Goal: Task Accomplishment & Management: Use online tool/utility

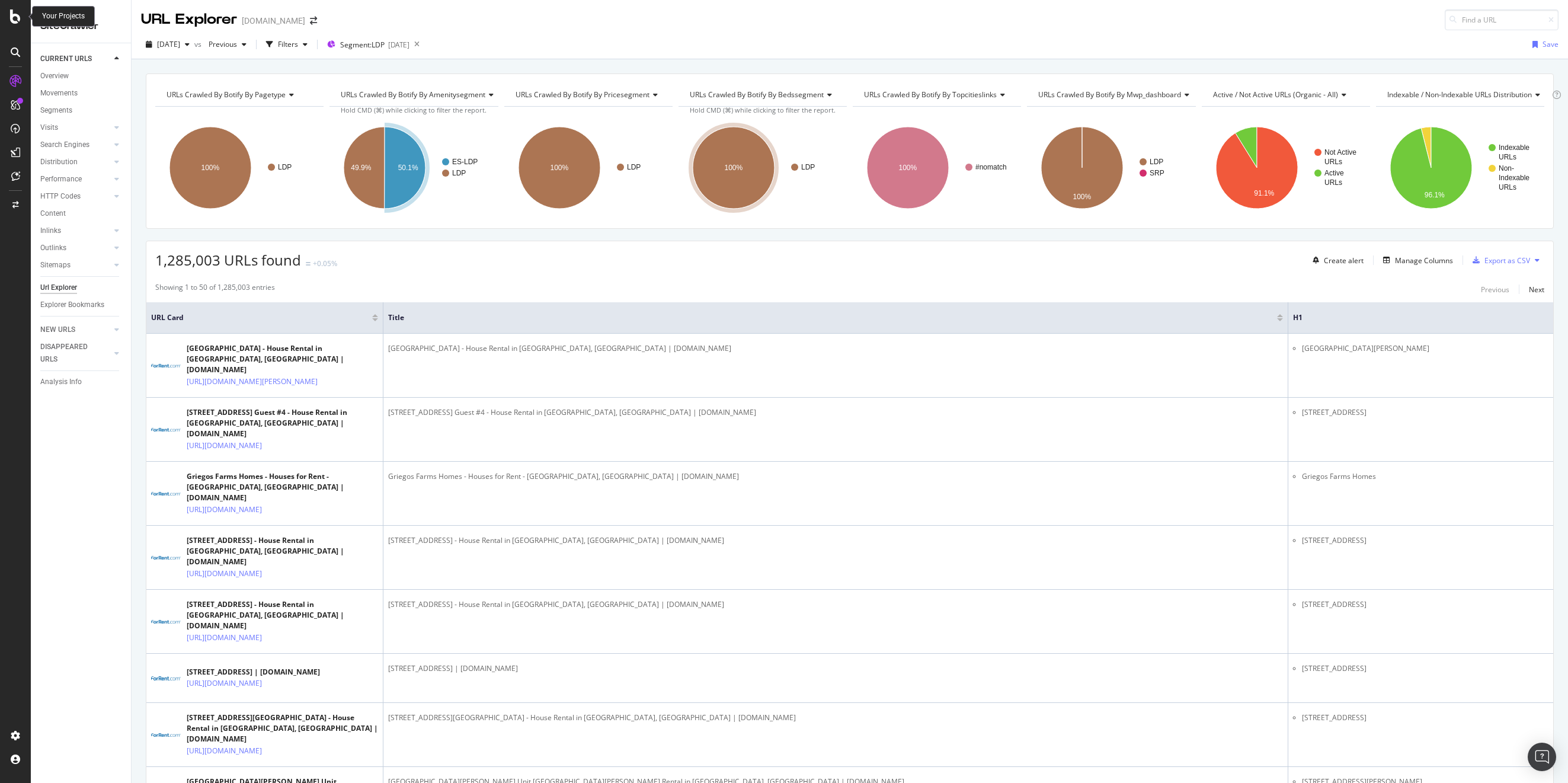
click at [20, 9] on icon at bounding box center [15, 16] width 11 height 14
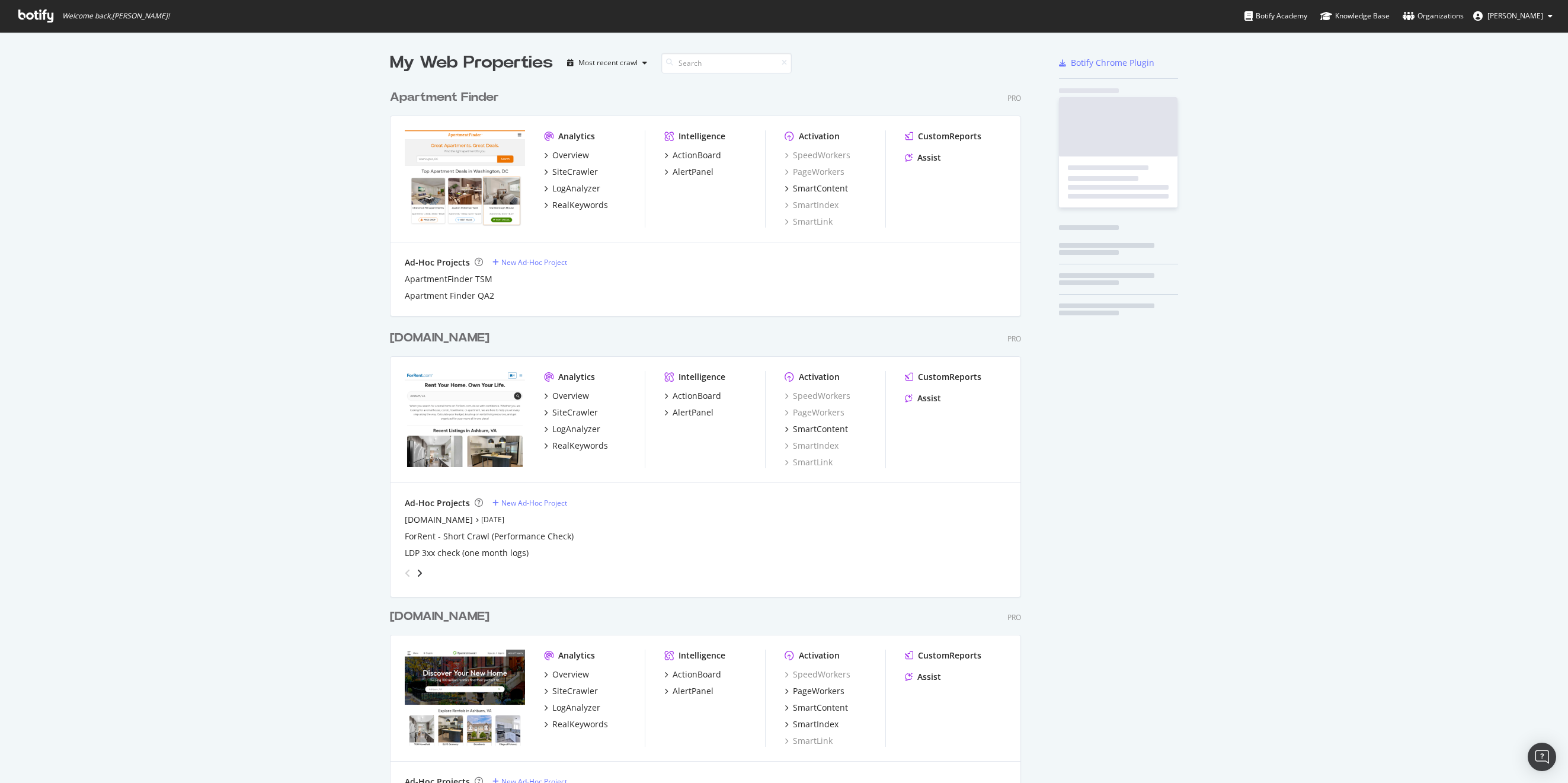
scroll to position [774, 1550]
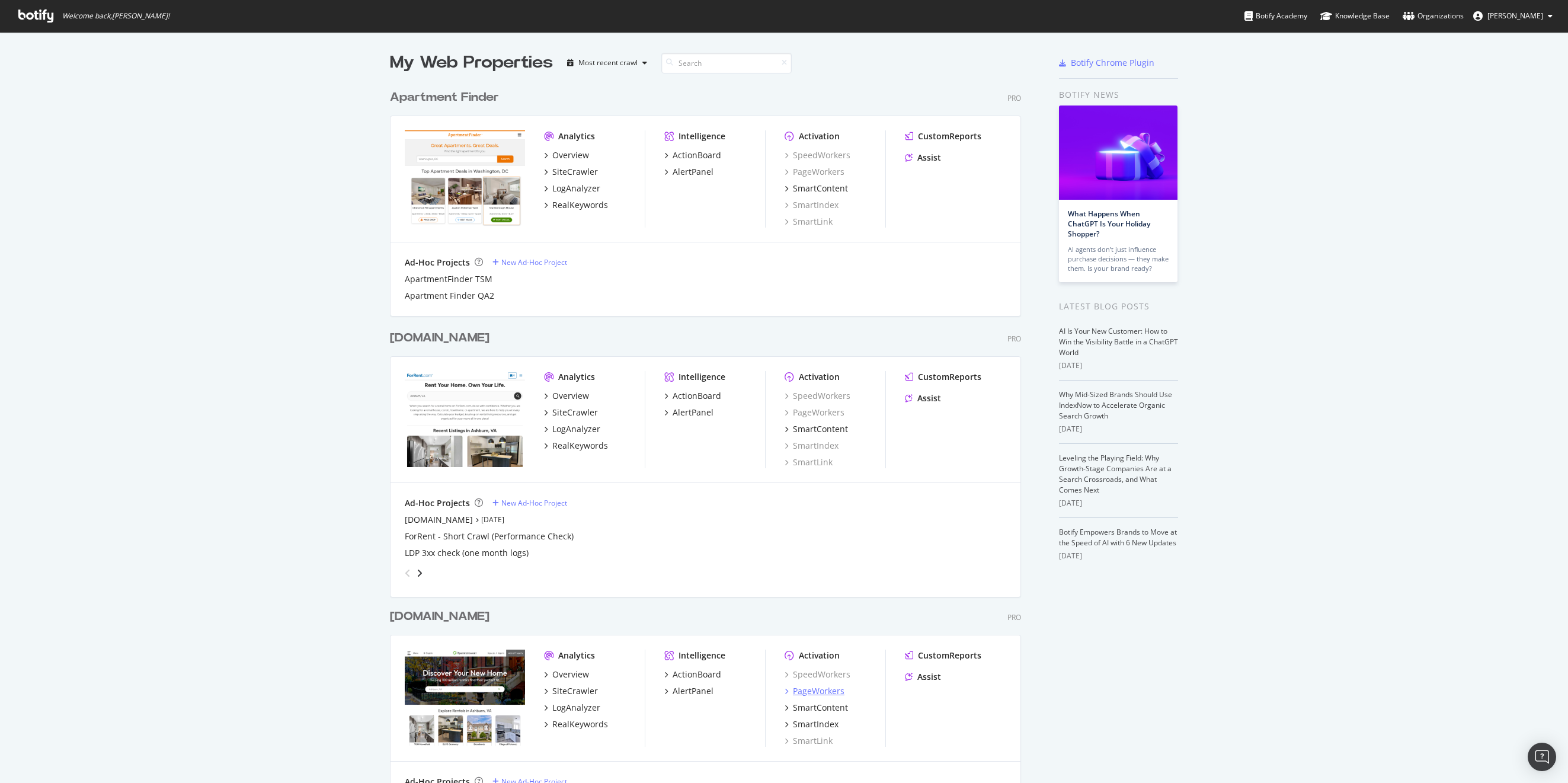
click at [829, 688] on div "PageWorkers" at bounding box center [818, 691] width 51 height 12
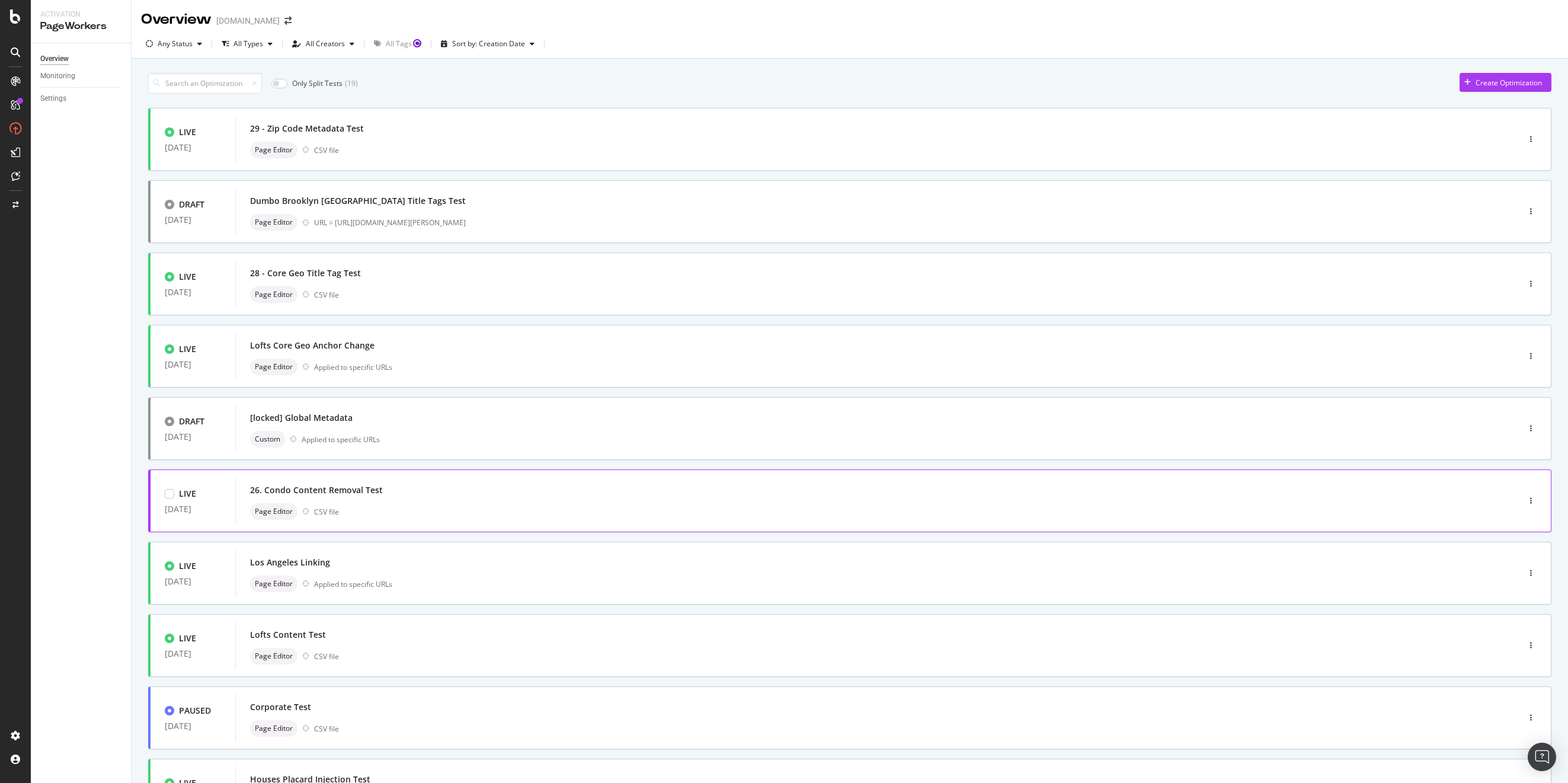
scroll to position [115, 0]
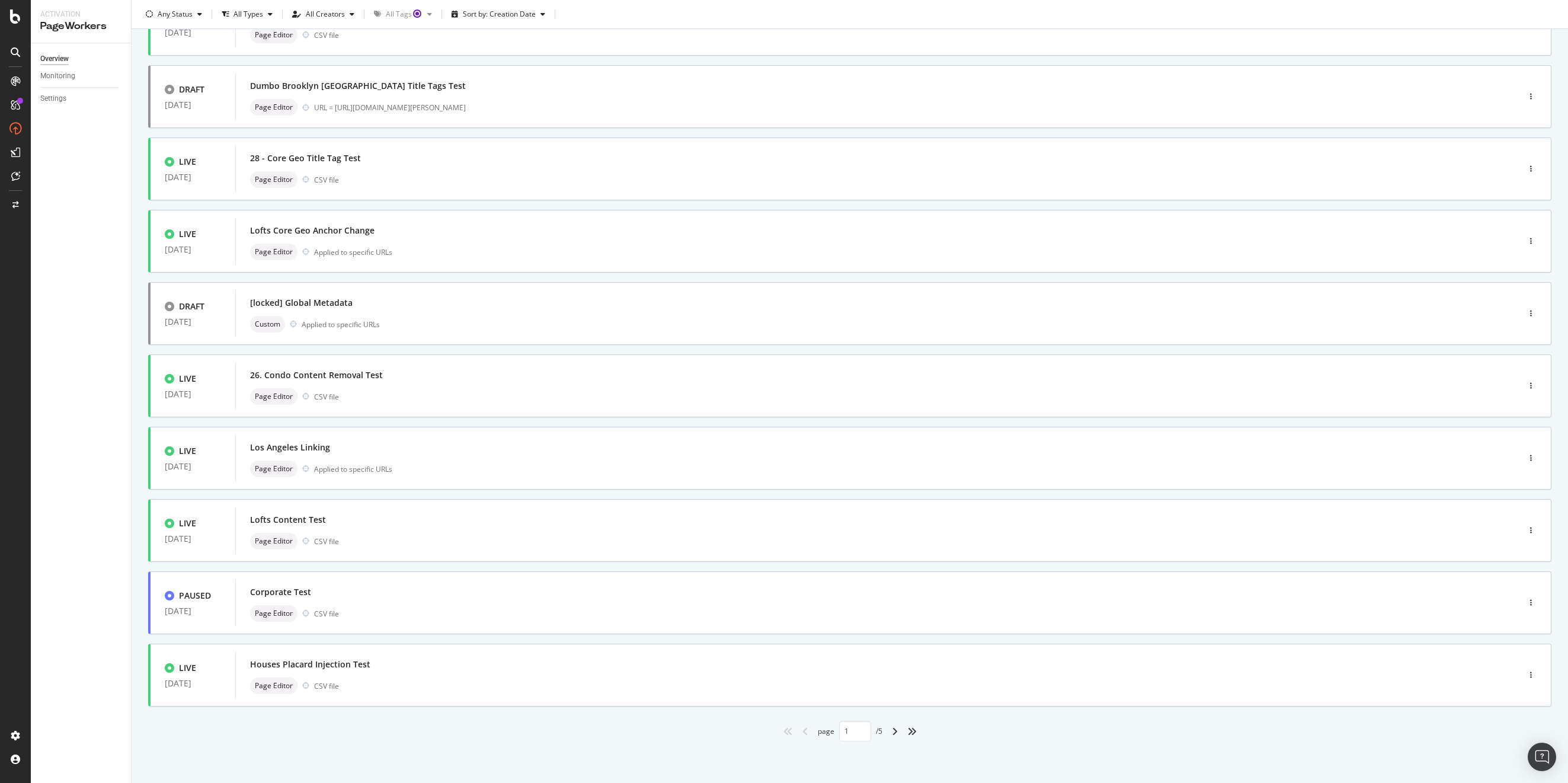
click at [891, 736] on div "angle-right" at bounding box center [894, 731] width 15 height 19
type input "2"
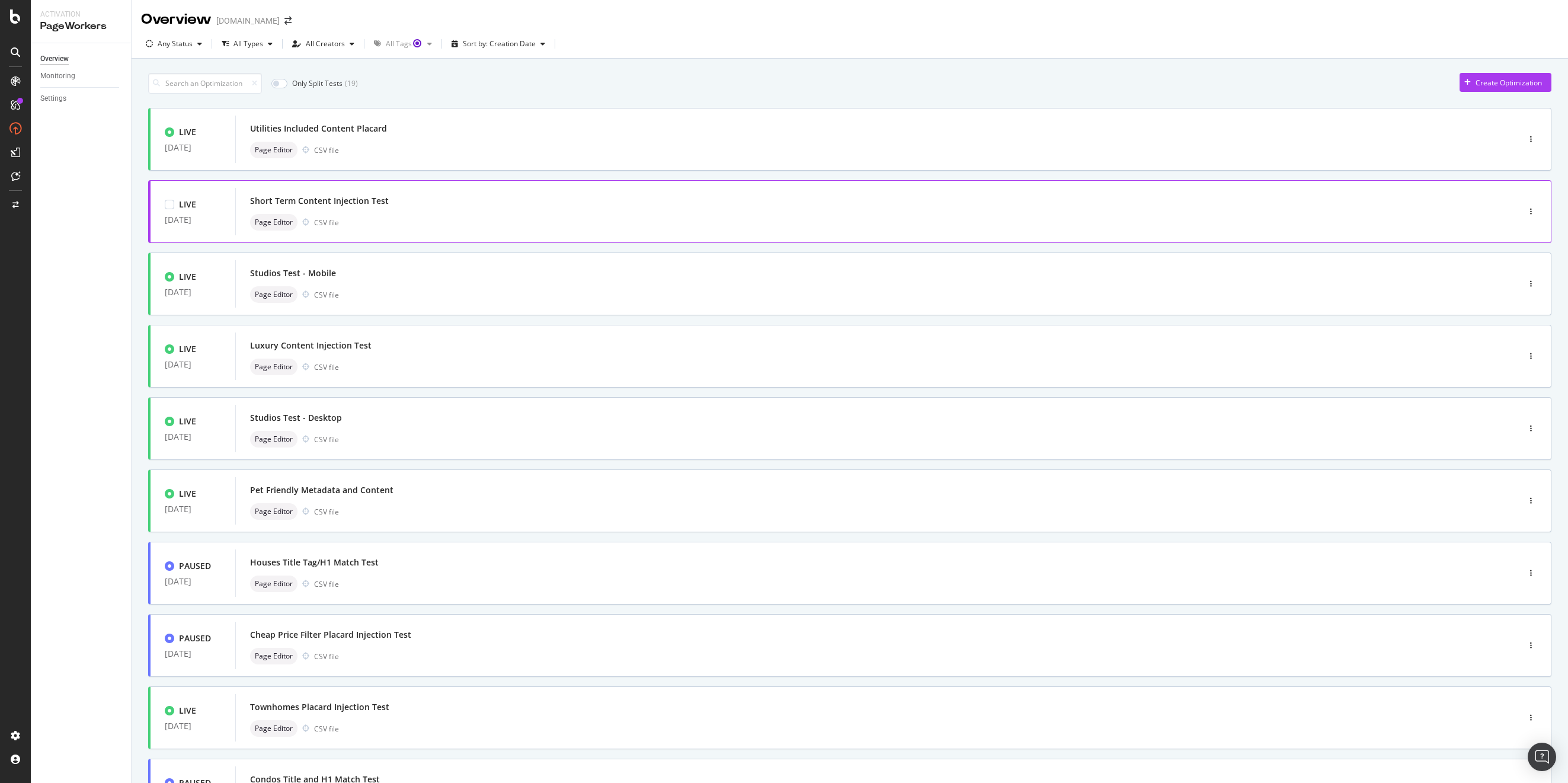
click at [399, 222] on div "Page Editor CSV file" at bounding box center [859, 222] width 1218 height 16
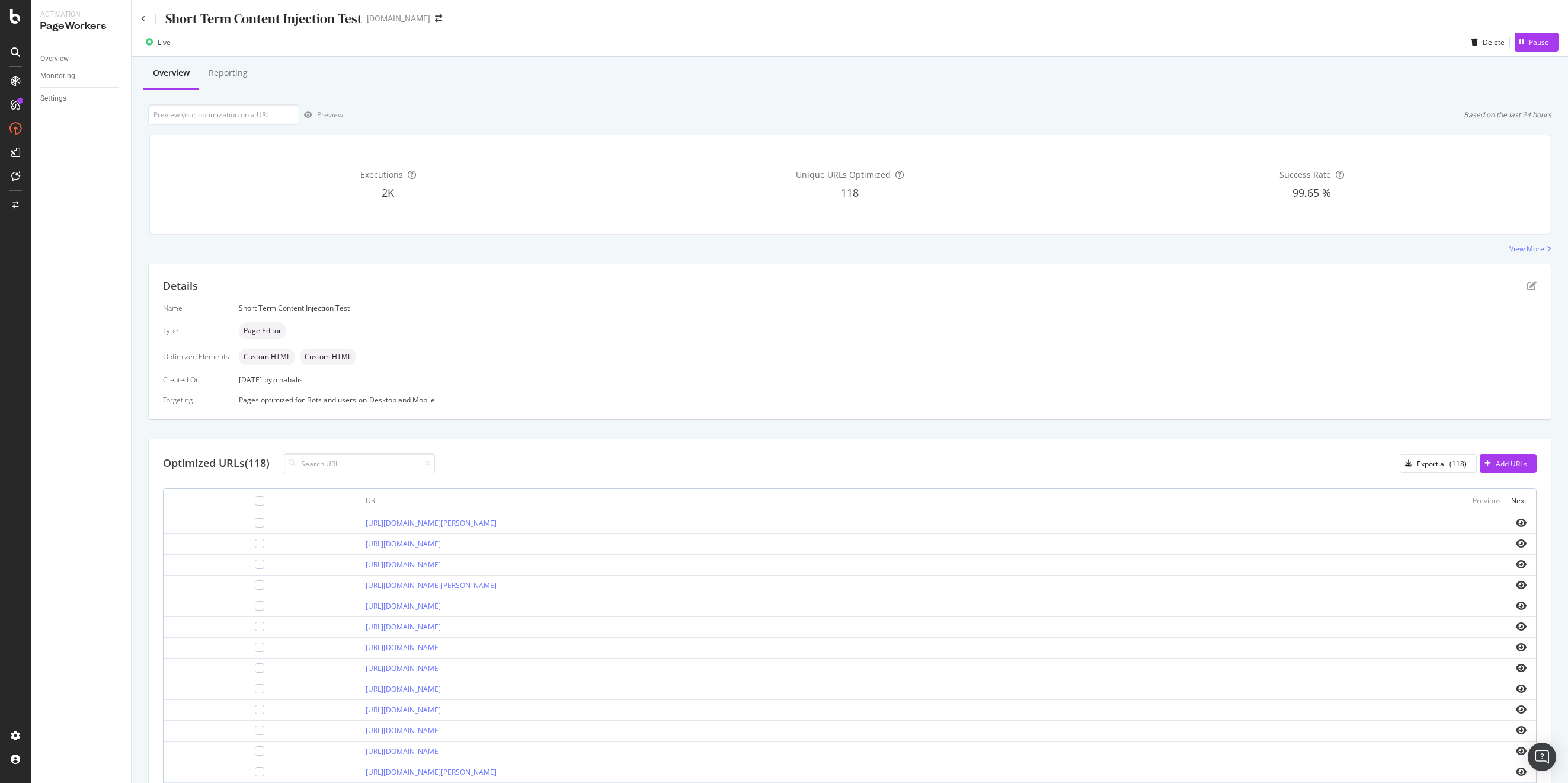
drag, startPoint x: 495, startPoint y: 543, endPoint x: 310, endPoint y: 547, distance: 185.0
click at [356, 547] on td "[URL][DOMAIN_NAME]" at bounding box center [650, 545] width 589 height 21
copy link "[URL][DOMAIN_NAME]"
